Goal: Information Seeking & Learning: Learn about a topic

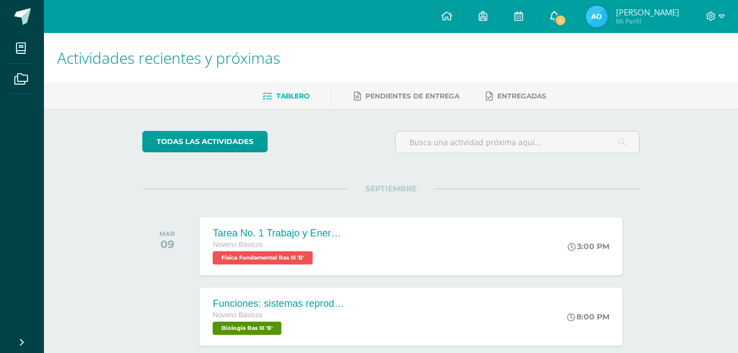
click at [561, 15] on span "4" at bounding box center [560, 20] width 12 height 12
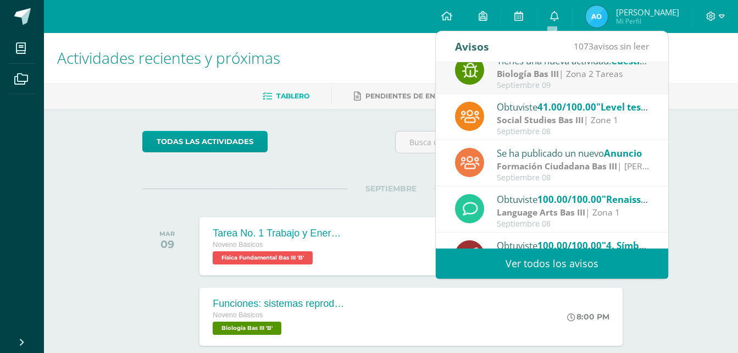
scroll to position [183, 0]
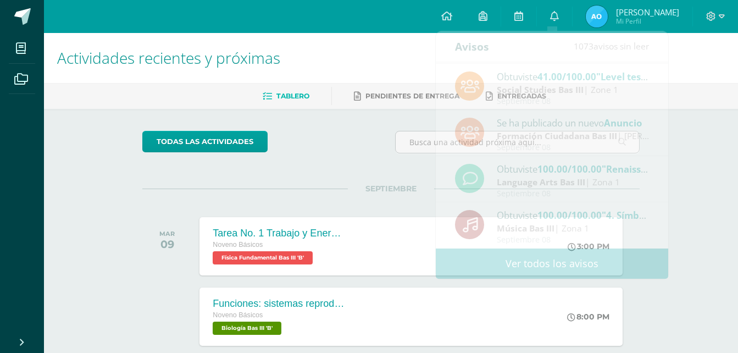
click at [710, 171] on div "Actividades recientes y próximas Tablero Pendientes de entrega Entregadas todas…" at bounding box center [391, 220] width 694 height 375
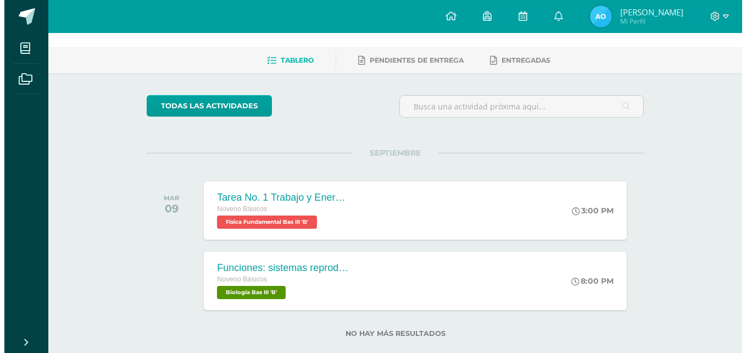
scroll to position [55, 0]
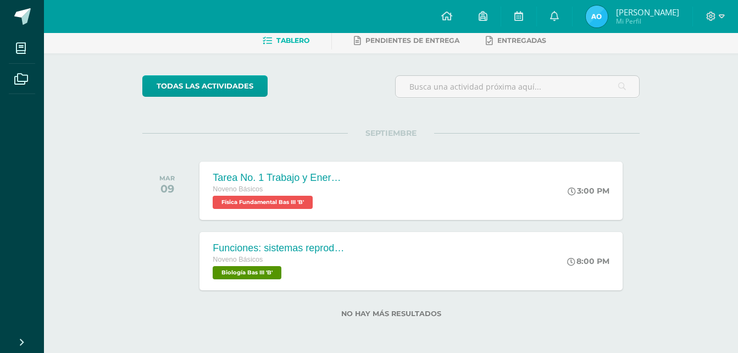
click at [338, 145] on div "SEPTIEMBRE [DATE] Tarea No. 1 Trabajo y Energía Noveno Básicos Física Fundament…" at bounding box center [390, 177] width 497 height 88
click at [338, 144] on div "SEPTIEMBRE [DATE] Tarea No. 1 Trabajo y Energía Noveno Básicos Física Fundament…" at bounding box center [390, 177] width 497 height 88
click at [302, 199] on span "Física Fundamental Bas III 'B'" at bounding box center [261, 202] width 101 height 13
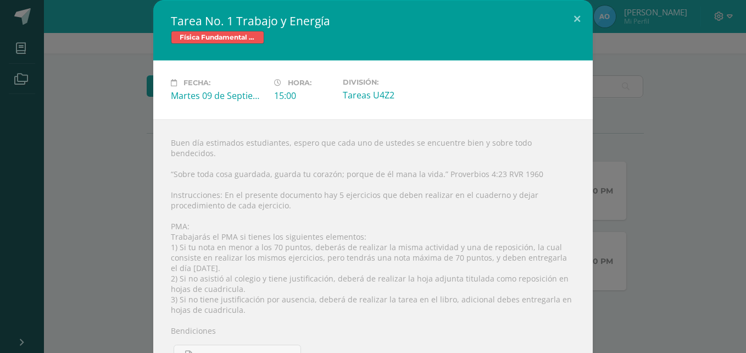
scroll to position [21, 0]
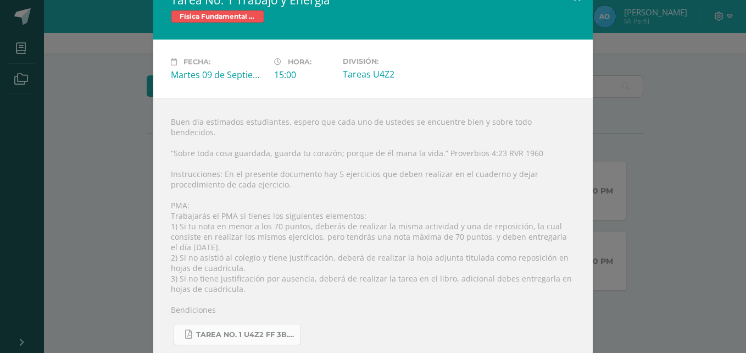
click at [262, 324] on link "Tarea No. 1 U4Z2 FF 3B.pdf" at bounding box center [237, 334] width 127 height 21
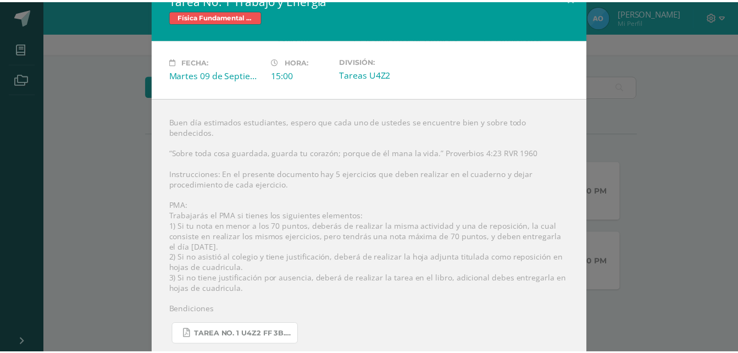
scroll to position [0, 0]
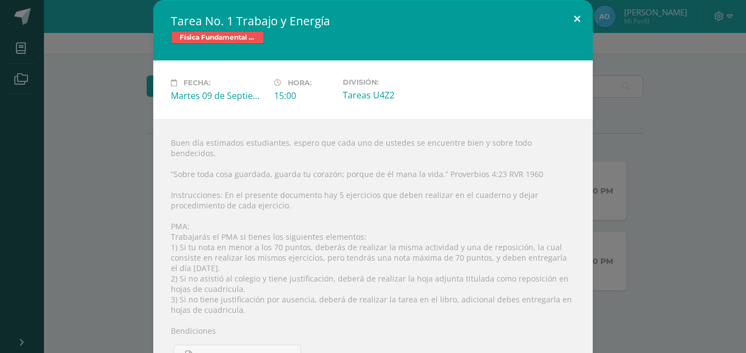
click at [573, 18] on button at bounding box center [576, 18] width 31 height 37
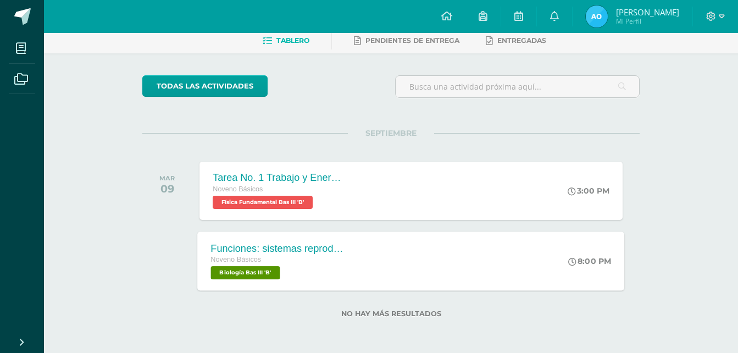
click at [391, 259] on div "Funciones: sistemas reproductores Noveno Básicos Biología Bas III 'B' 8:00 PM F…" at bounding box center [411, 260] width 427 height 59
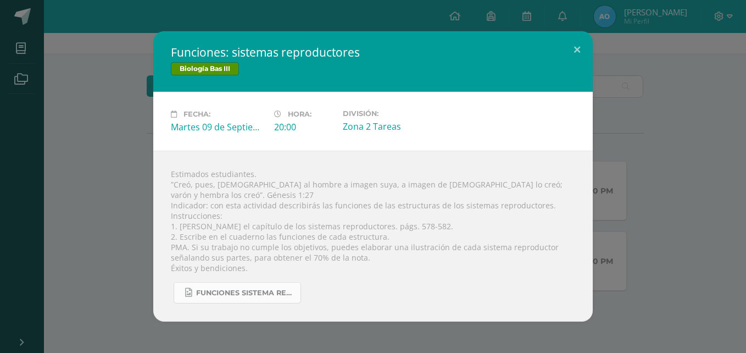
click at [276, 288] on span "Funciones sistema reproductor.jpg" at bounding box center [245, 292] width 99 height 9
click at [571, 55] on button at bounding box center [576, 49] width 31 height 37
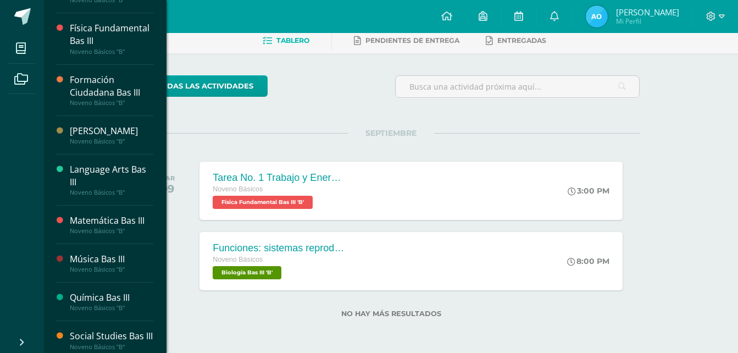
scroll to position [321, 0]
click at [137, 226] on div "Matemática Bas III" at bounding box center [112, 219] width 84 height 13
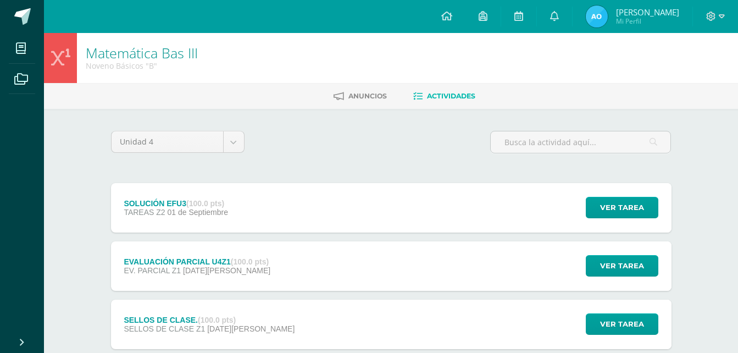
click at [372, 202] on div "SOLUCIÓN EFU3 (100.0 pts) TAREAS Z2 01 de Septiembre Ver tarea SOLUCIÓN EFU3 Ma…" at bounding box center [391, 207] width 560 height 49
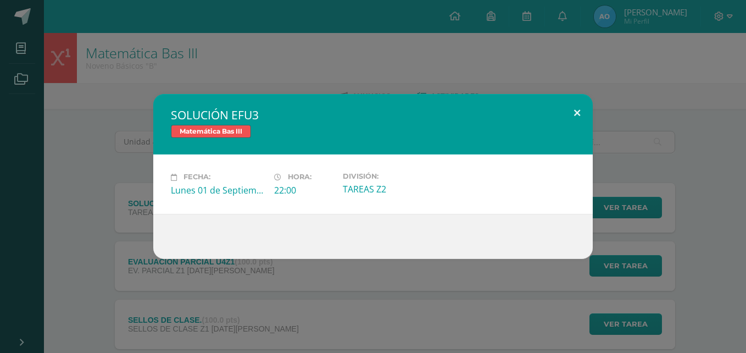
click at [574, 112] on button at bounding box center [576, 112] width 31 height 37
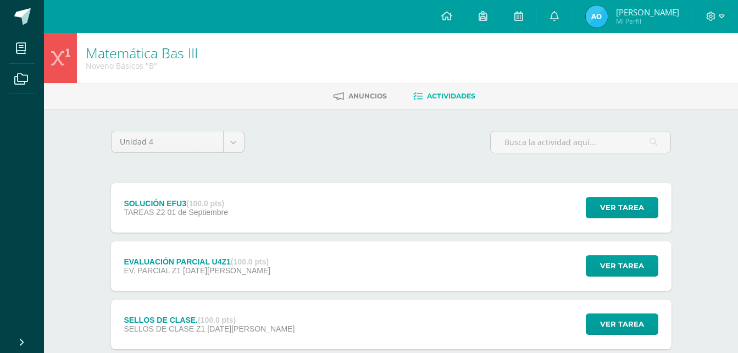
click at [418, 255] on div "EVALUACIÓN PARCIAL U4Z1 (100.0 pts) EV. PARCIAL Z1 29 de Agosto Ver tarea EVALU…" at bounding box center [391, 265] width 560 height 49
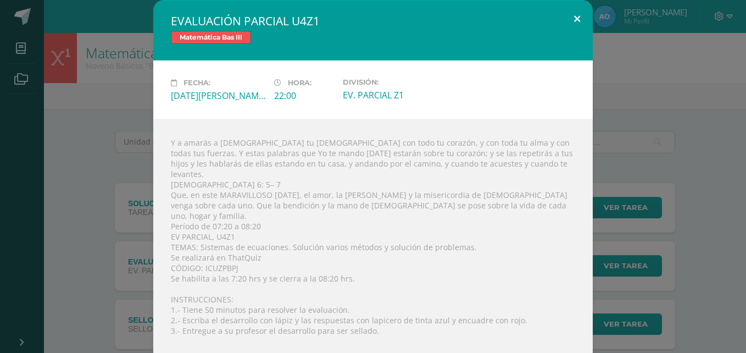
click at [579, 31] on button at bounding box center [576, 18] width 31 height 37
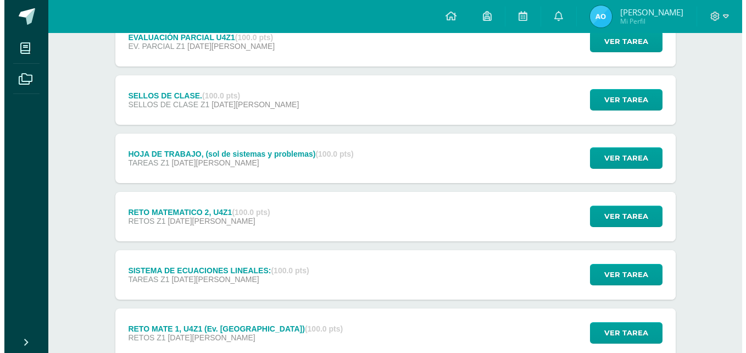
scroll to position [226, 0]
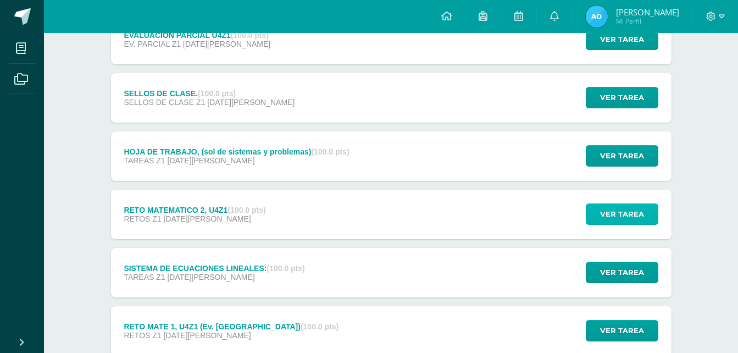
click at [599, 225] on button "Ver tarea" at bounding box center [622, 213] width 73 height 21
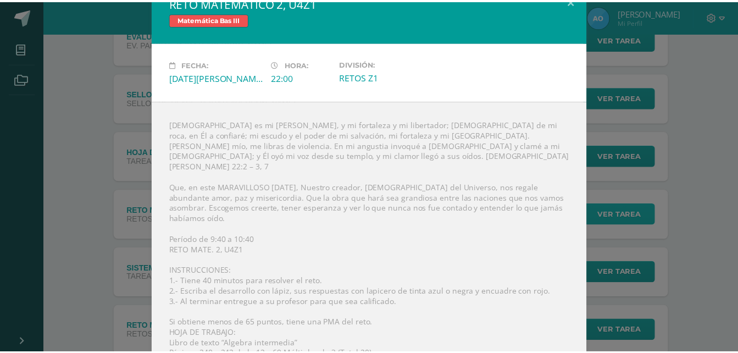
scroll to position [31, 0]
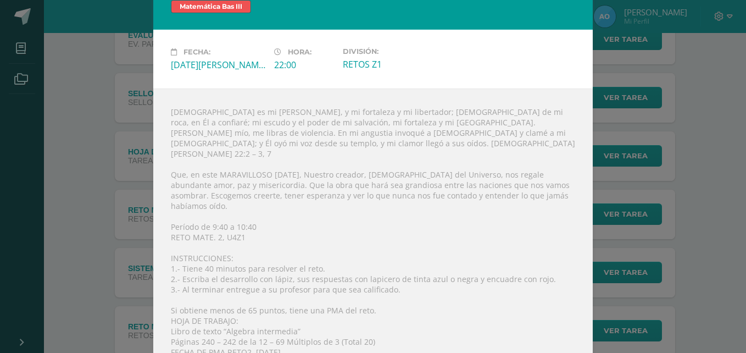
click at [705, 96] on div "RETO MATEMATICO 2, U4Z1 Matemática Bas III Fecha: Miércoles 20 de Agosto Hora: …" at bounding box center [372, 176] width 737 height 415
